Goal: Task Accomplishment & Management: Manage account settings

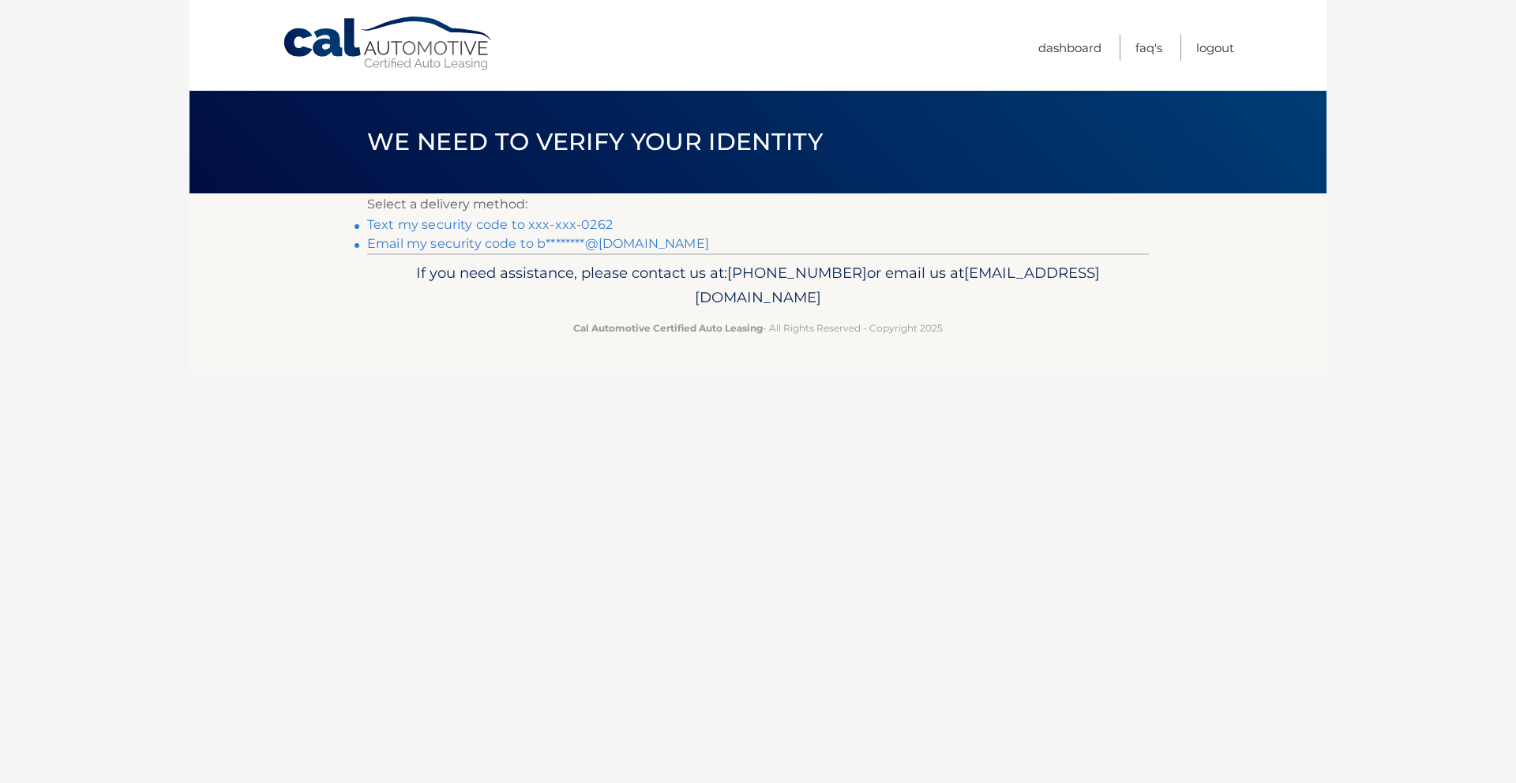
click at [442, 224] on link "Text my security code to xxx-xxx-0262" at bounding box center [490, 224] width 246 height 15
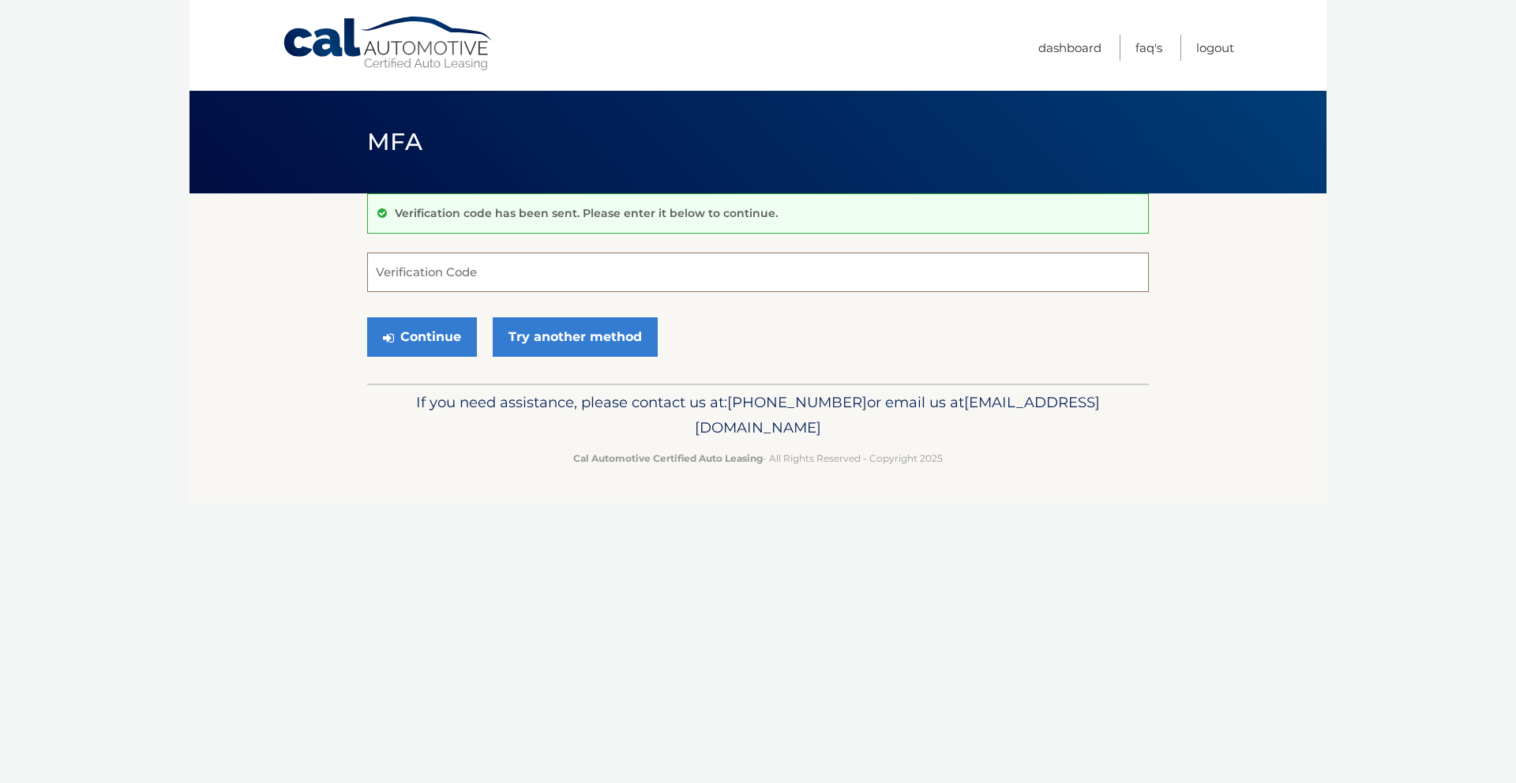
click at [468, 278] on input "Verification Code" at bounding box center [758, 272] width 782 height 39
type input "759912"
click at [422, 344] on button "Continue" at bounding box center [422, 337] width 110 height 39
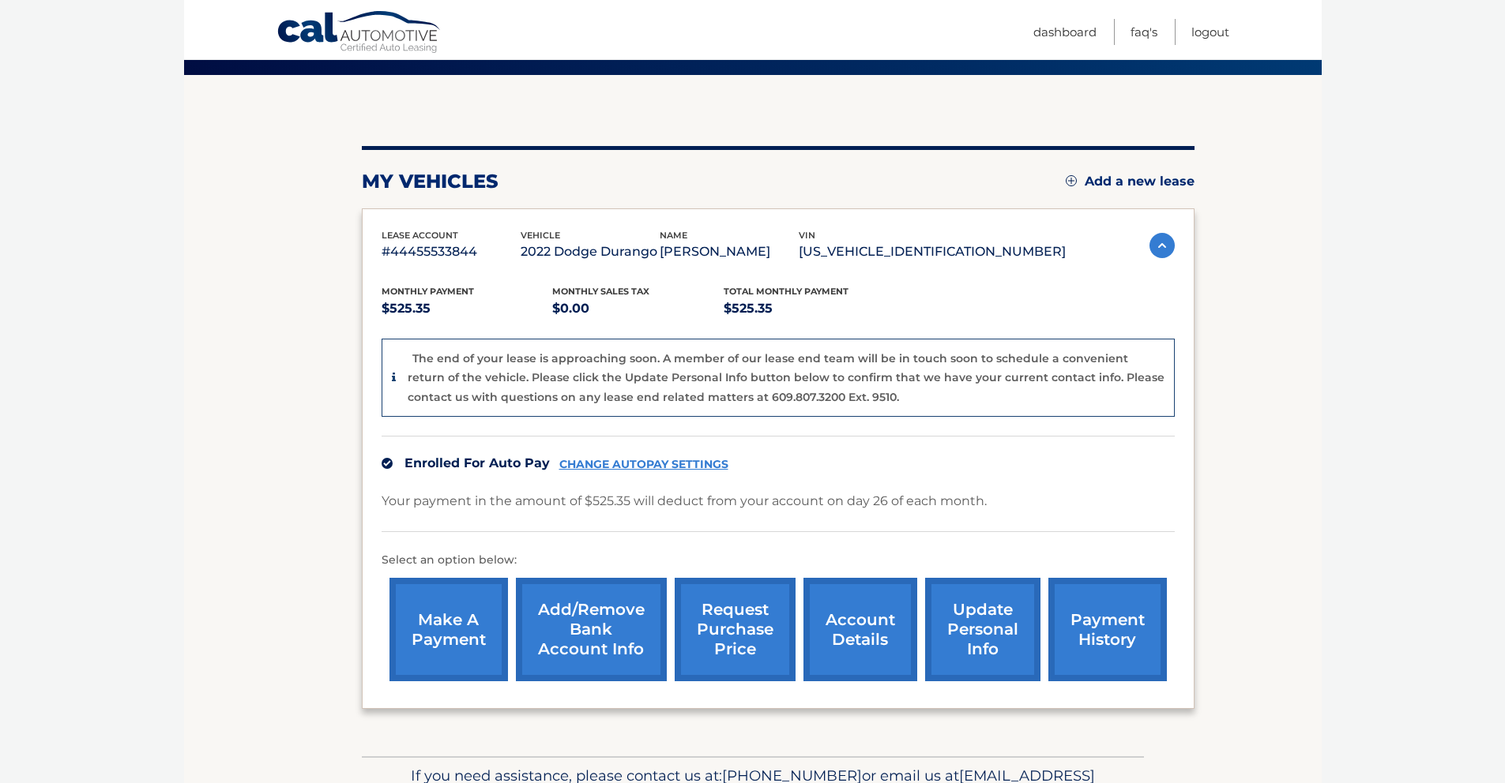
scroll to position [119, 0]
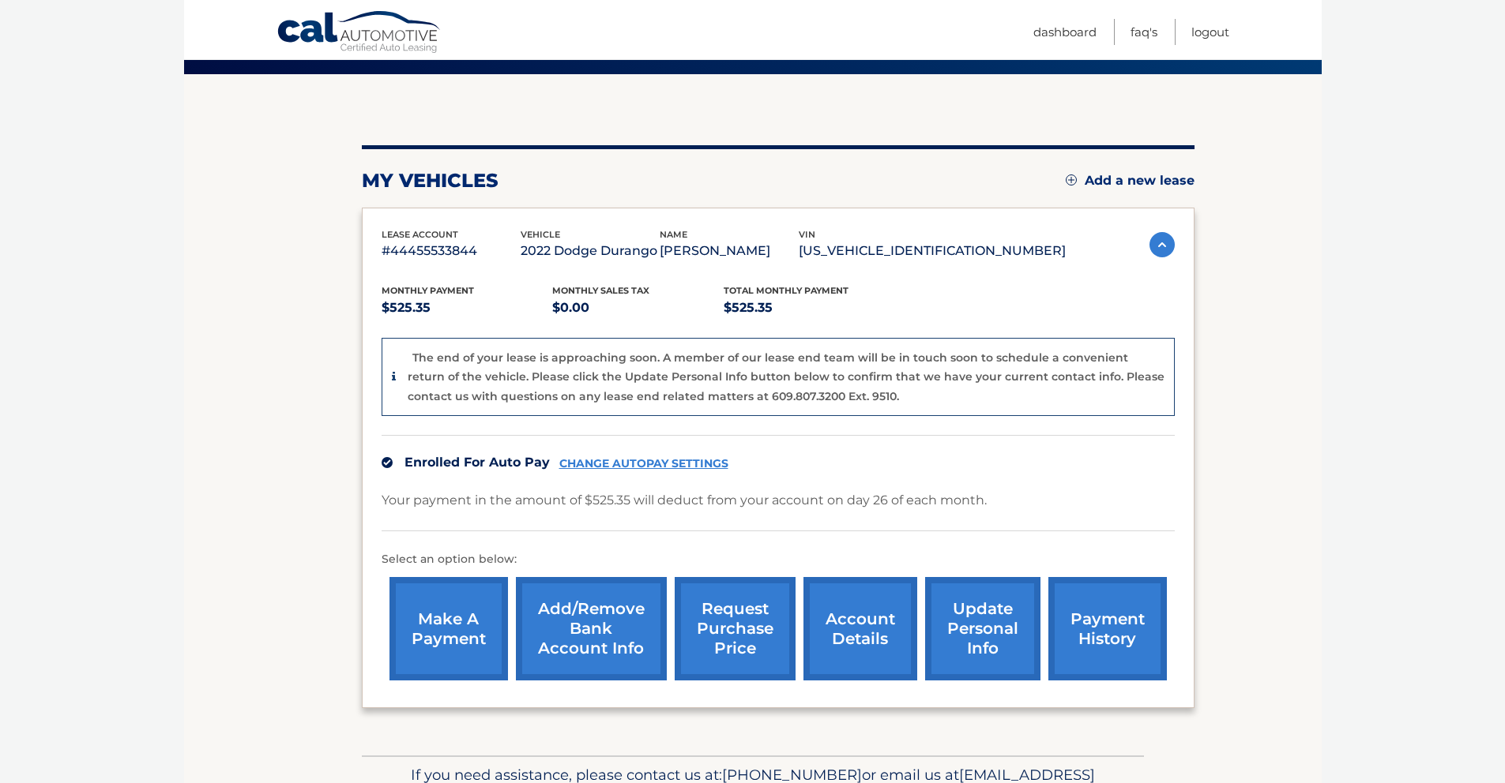
click at [649, 465] on link "CHANGE AUTOPAY SETTINGS" at bounding box center [643, 463] width 169 height 13
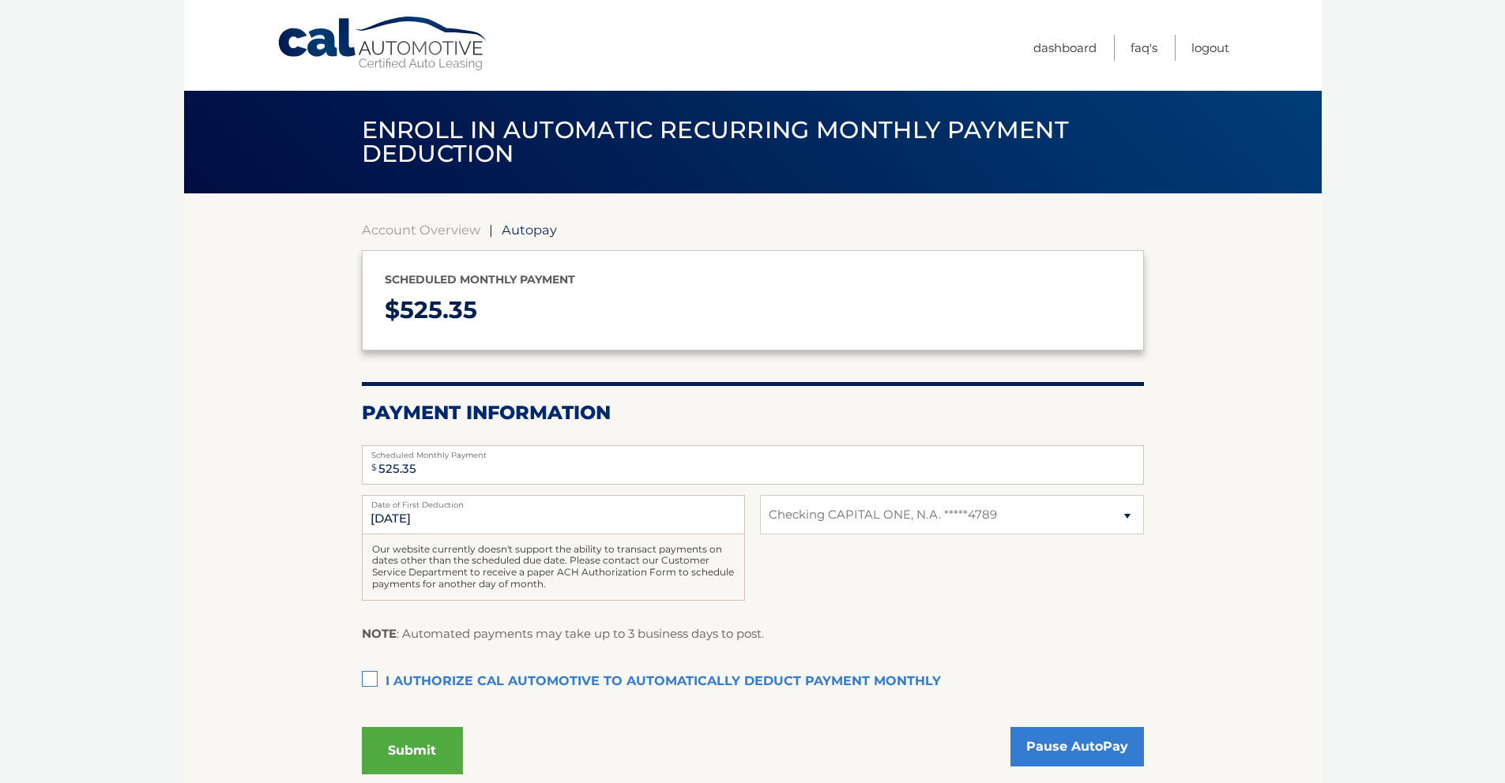
select select "NDU3NDA3MTktOGRkOC00NWRjLTliY2QtMjk2NWU0NGViYmU1"
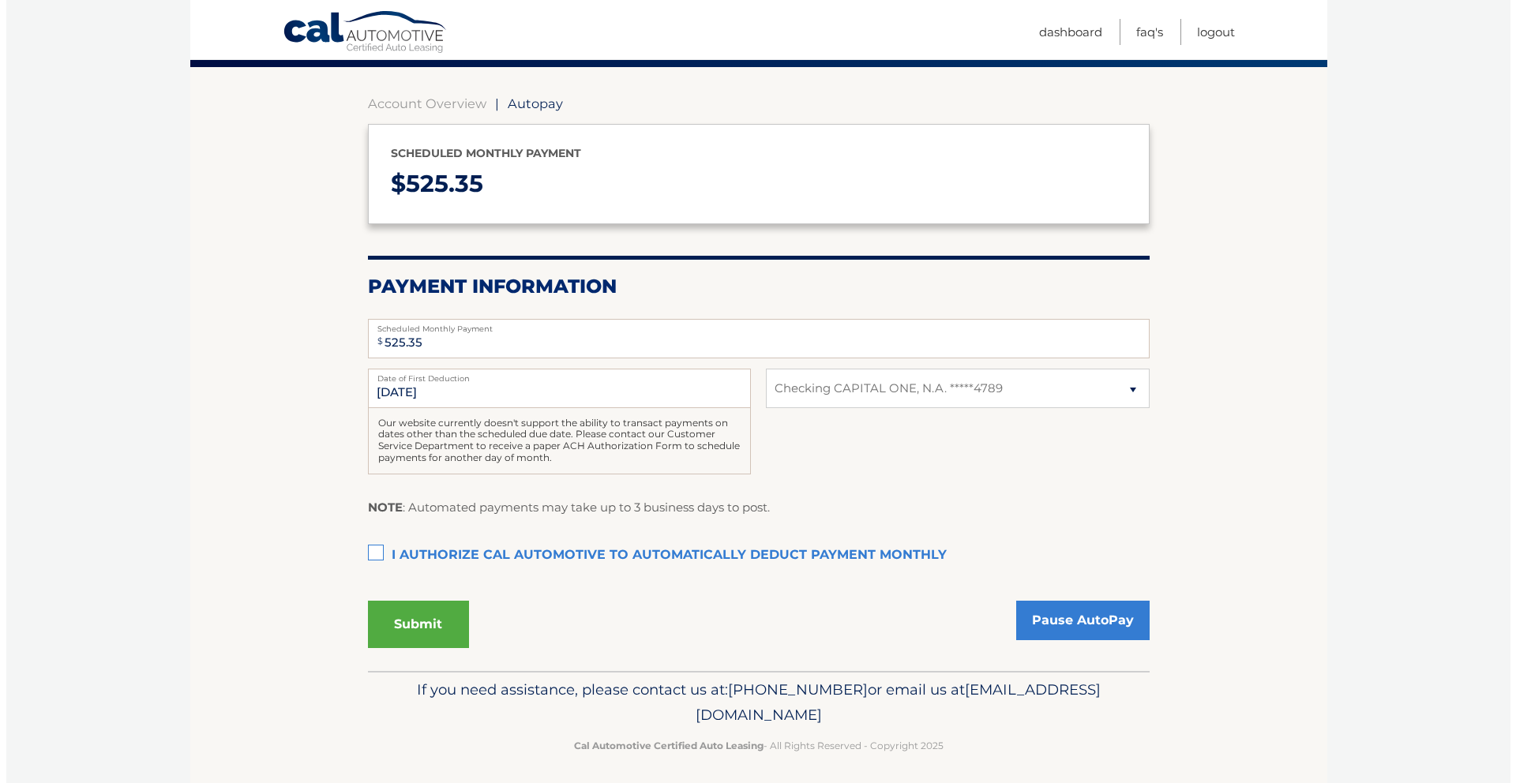
scroll to position [133, 0]
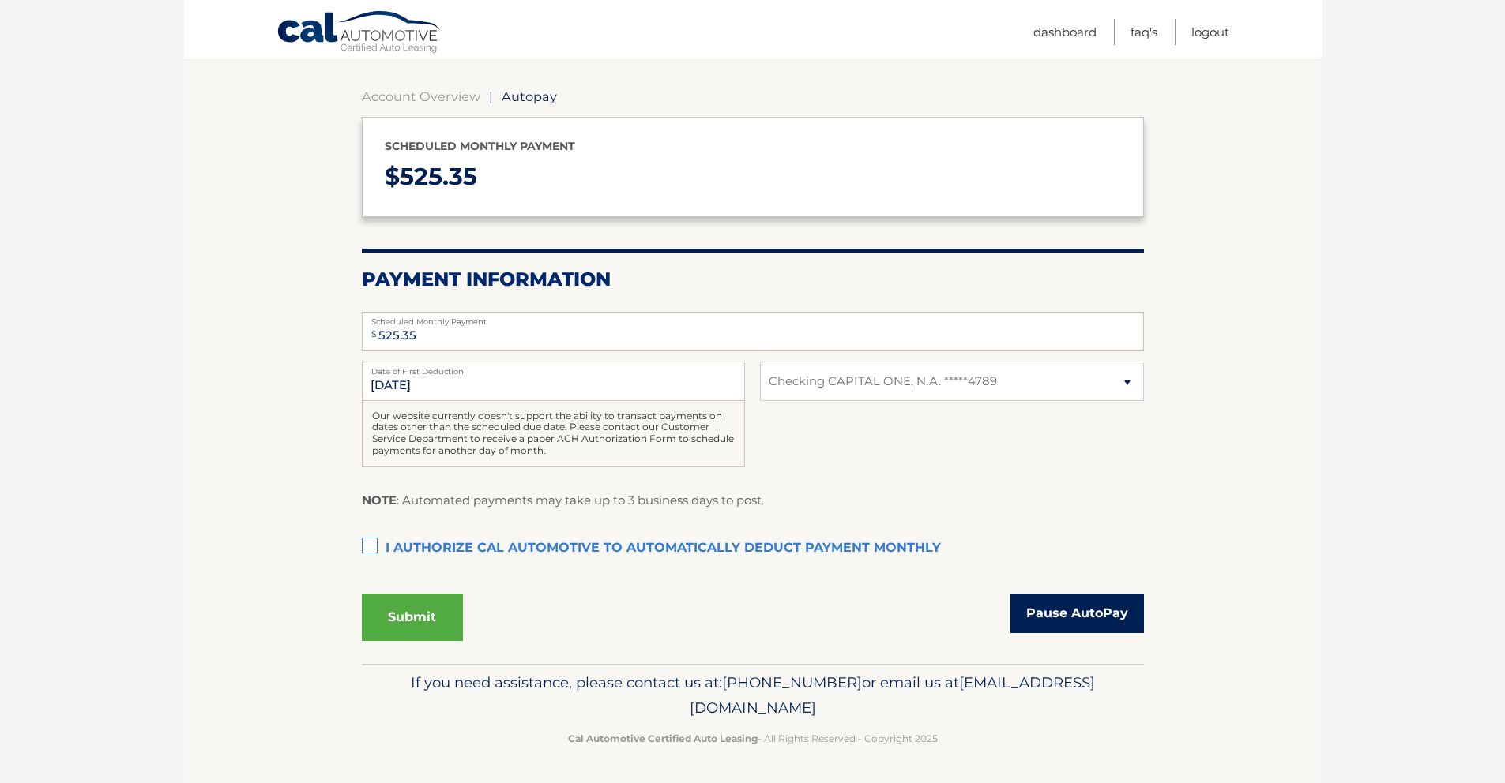
click at [1088, 617] on link "Pause AutoPay" at bounding box center [1076, 613] width 133 height 39
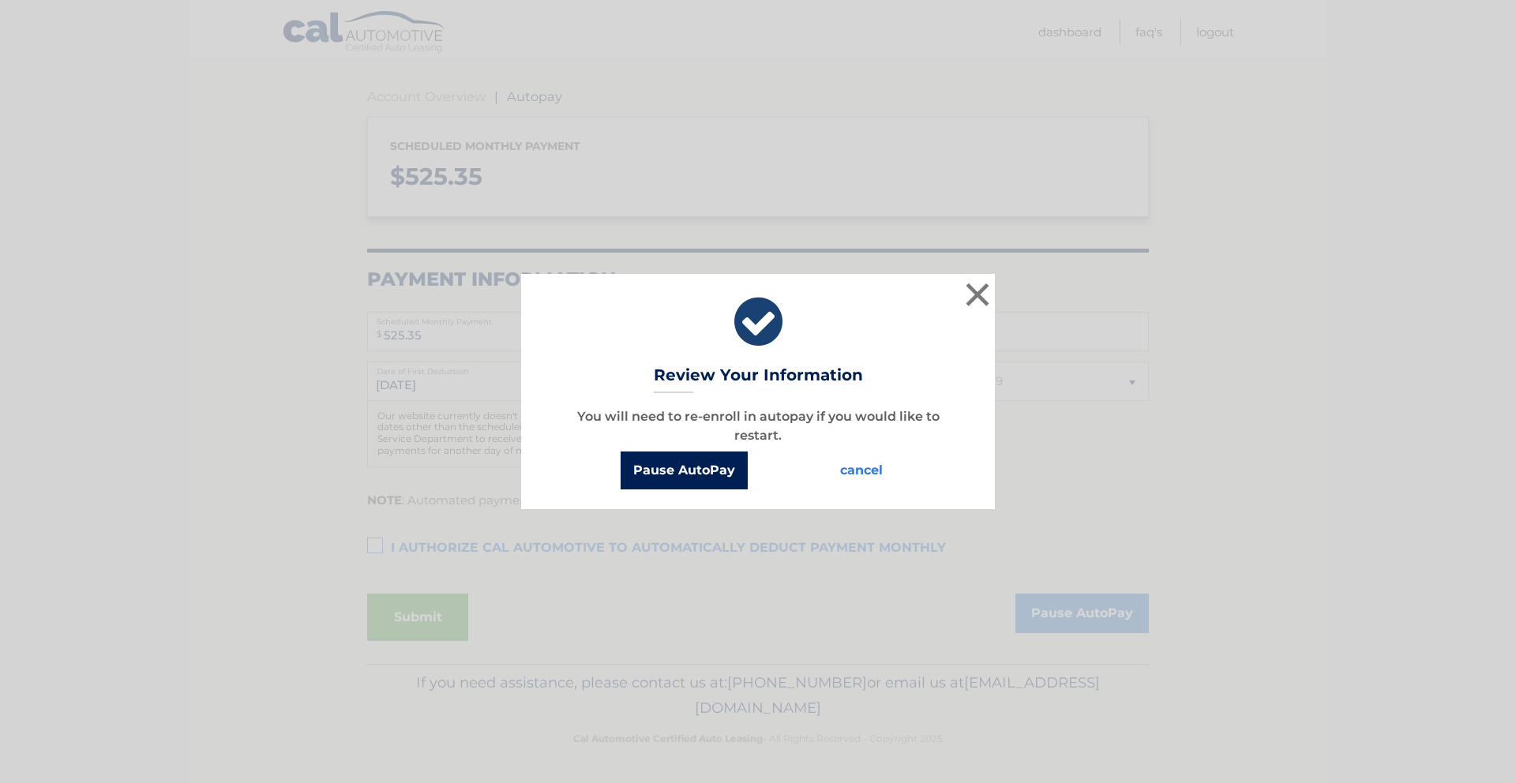
click at [686, 474] on button "Pause AutoPay" at bounding box center [684, 471] width 127 height 38
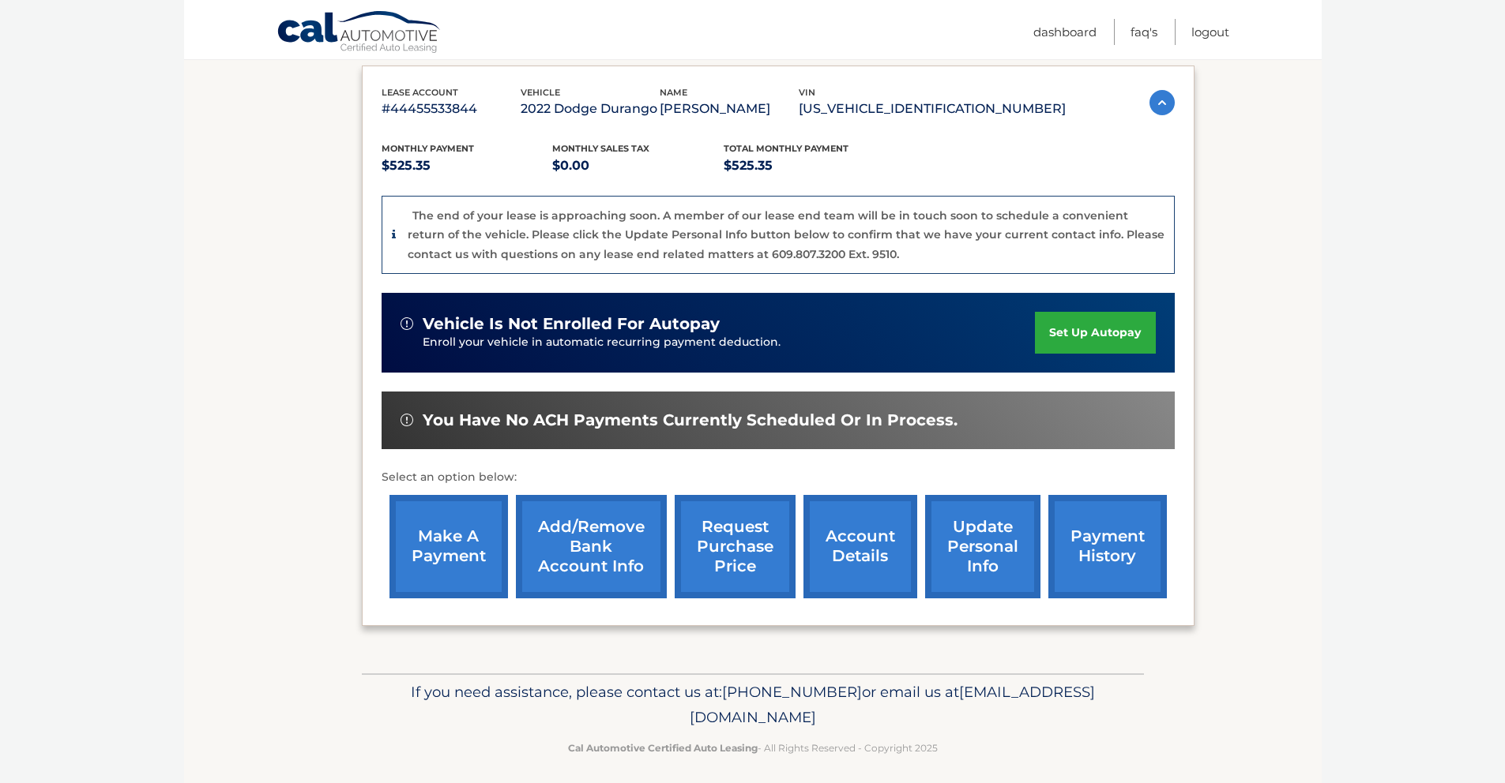
scroll to position [272, 0]
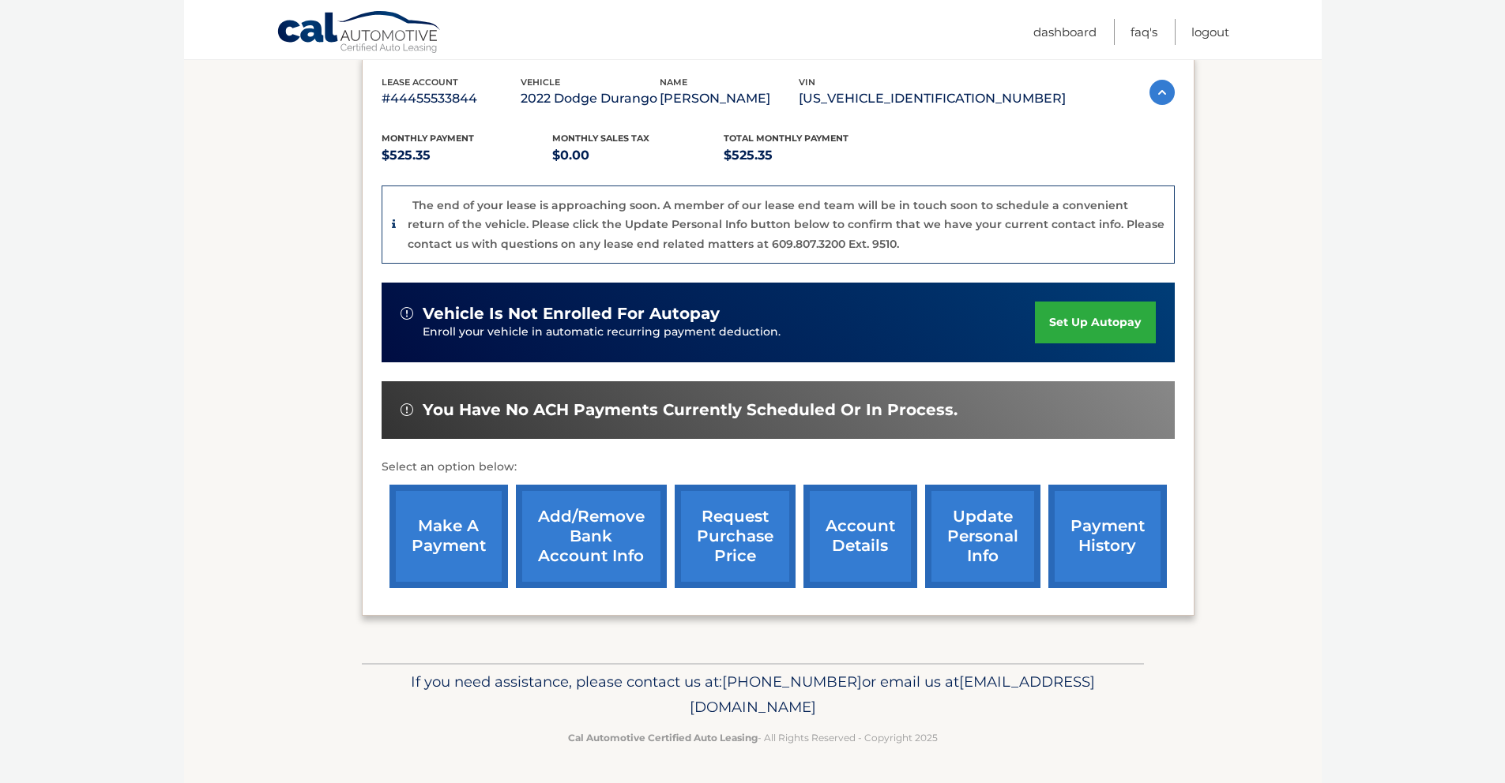
click at [1111, 550] on link "payment history" at bounding box center [1107, 536] width 118 height 103
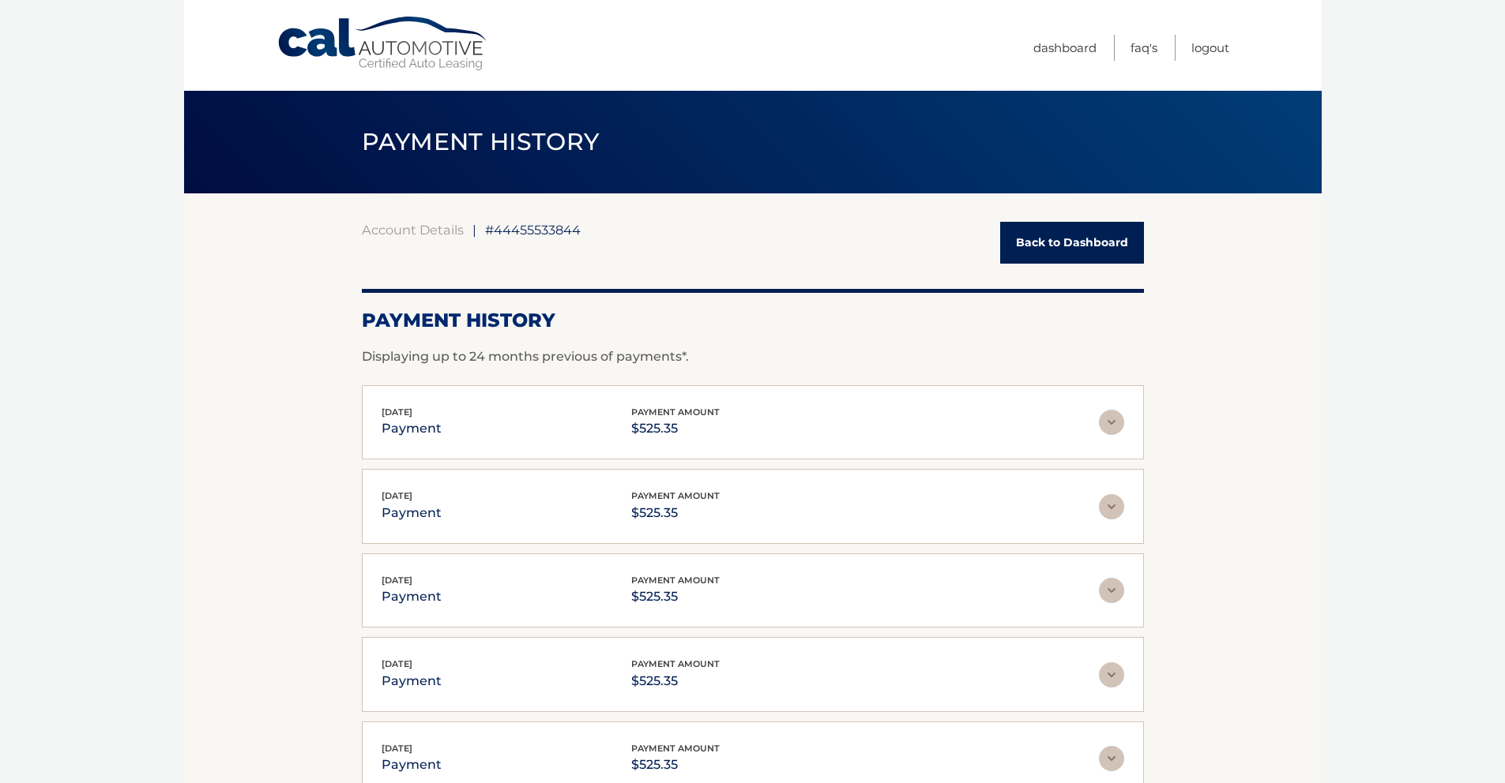
click at [1112, 429] on img at bounding box center [1111, 422] width 25 height 25
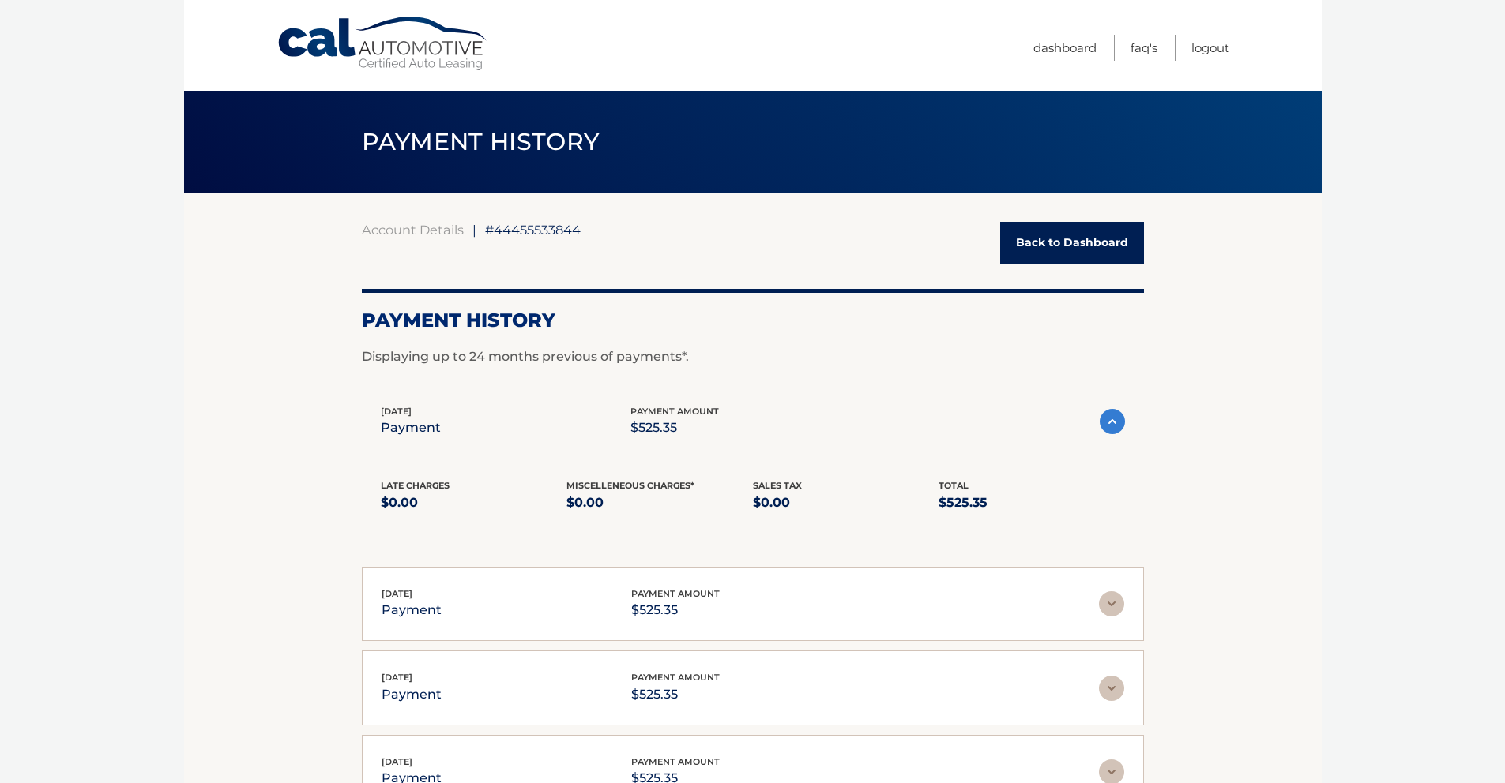
click at [1113, 423] on img at bounding box center [1111, 421] width 25 height 25
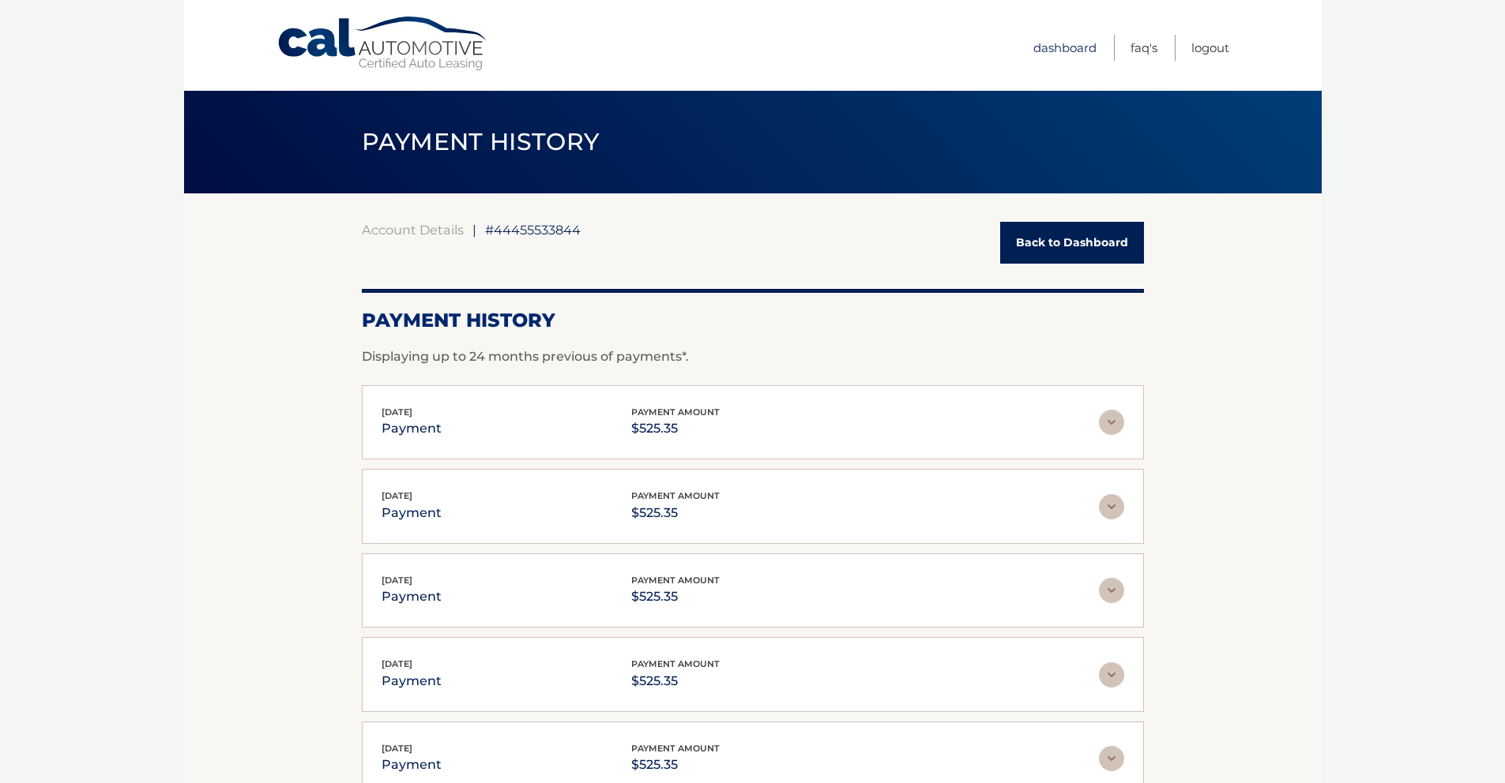
click at [1064, 47] on link "Dashboard" at bounding box center [1064, 48] width 63 height 26
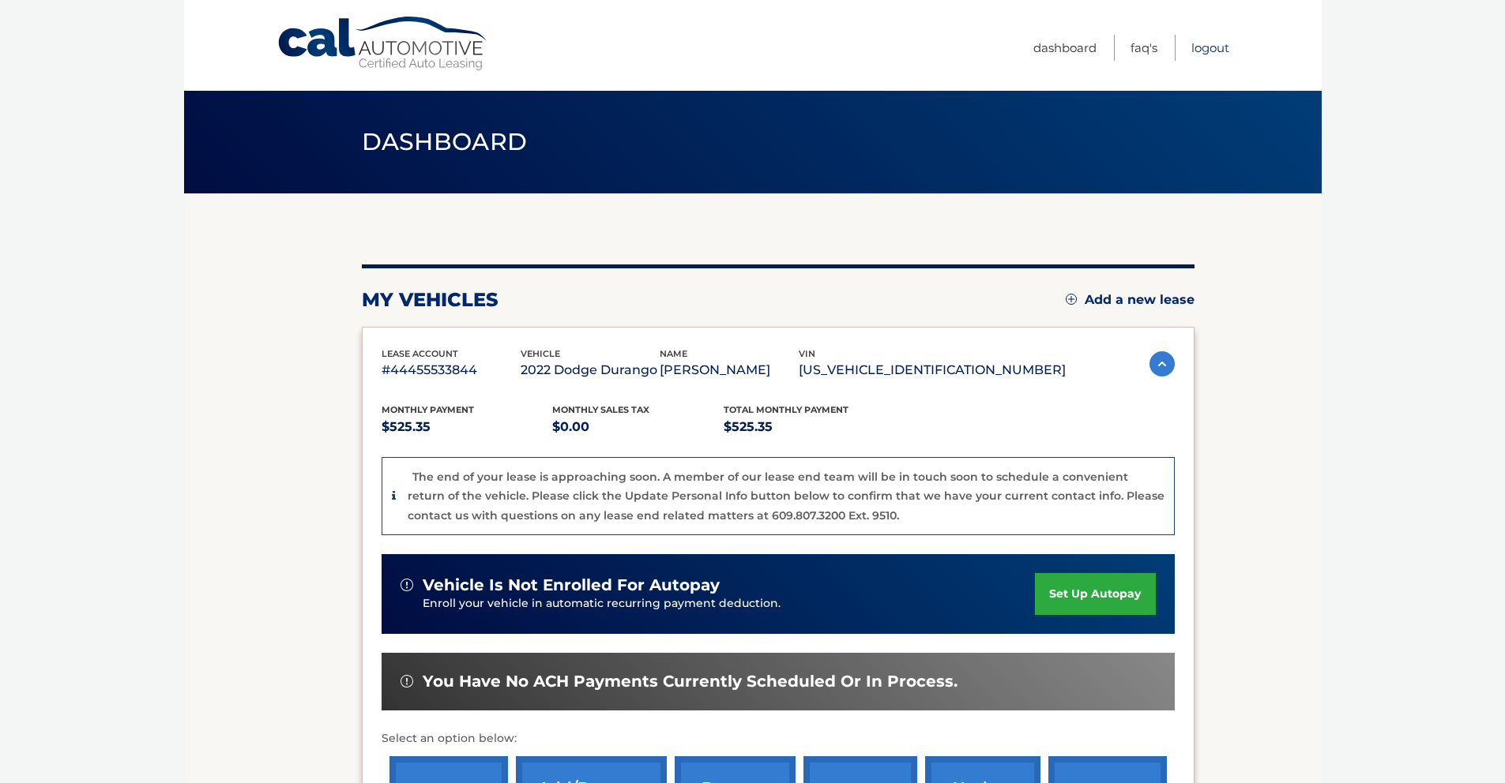
click at [1223, 51] on link "Logout" at bounding box center [1210, 48] width 38 height 26
